Goal: Check status: Check status

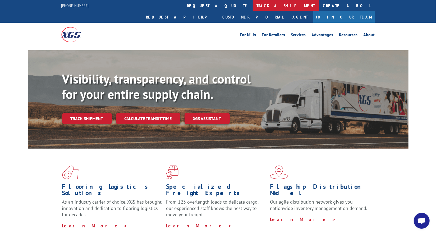
click at [253, 4] on link "track a shipment" at bounding box center [286, 5] width 66 height 11
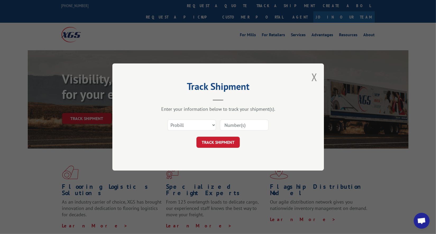
click at [246, 120] on input at bounding box center [244, 125] width 49 height 11
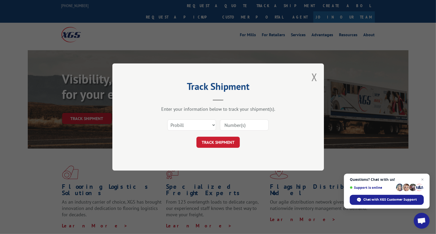
paste input "17590270"
type input "17590270"
click at [238, 141] on button "TRACK SHIPMENT" at bounding box center [217, 142] width 43 height 11
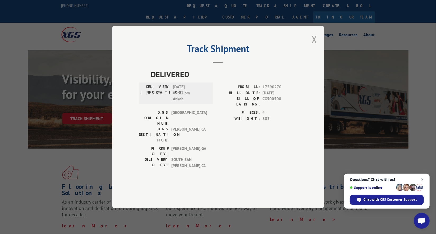
click at [313, 46] on button "Close modal" at bounding box center [315, 39] width 6 height 14
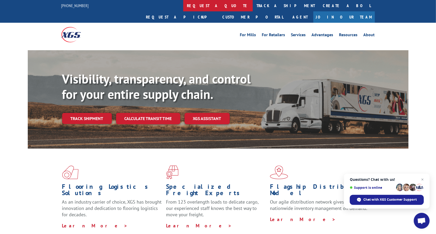
click at [183, 6] on link "request a quote" at bounding box center [218, 5] width 70 height 11
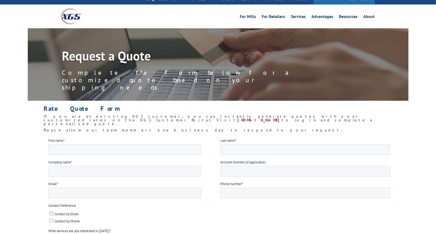
scroll to position [24, 0]
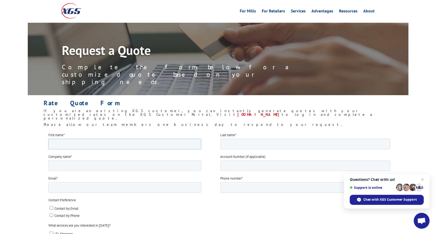
click at [98, 141] on input "First name *" at bounding box center [124, 144] width 153 height 11
